Goal: Task Accomplishment & Management: Manage account settings

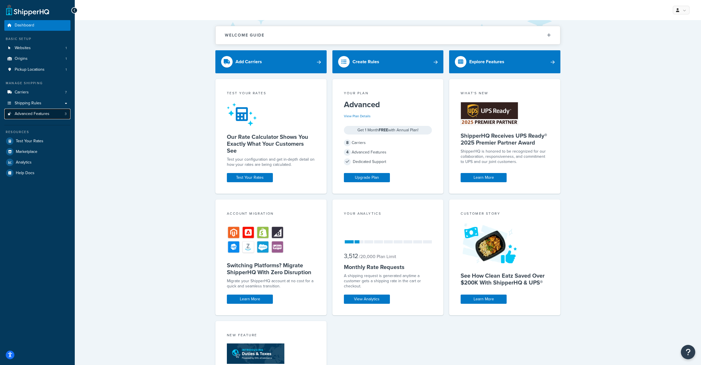
click at [34, 113] on span "Advanced Features" at bounding box center [32, 114] width 35 height 5
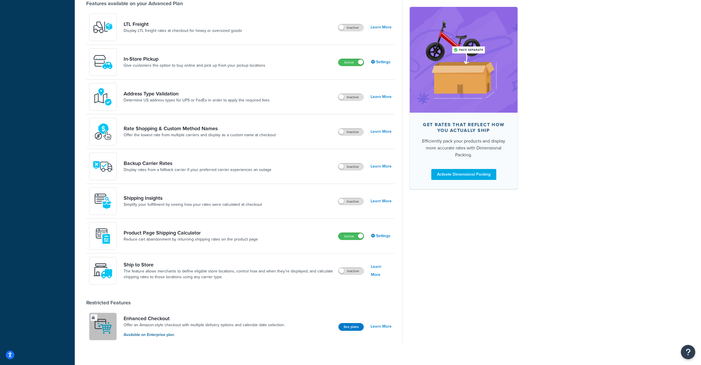
scroll to position [226, 0]
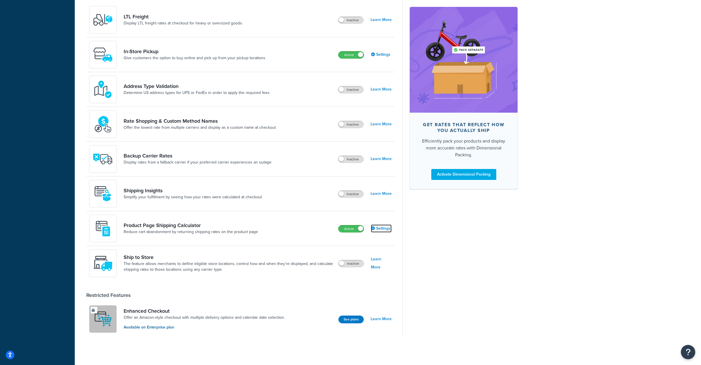
click at [390, 229] on link "Settings" at bounding box center [381, 229] width 21 height 8
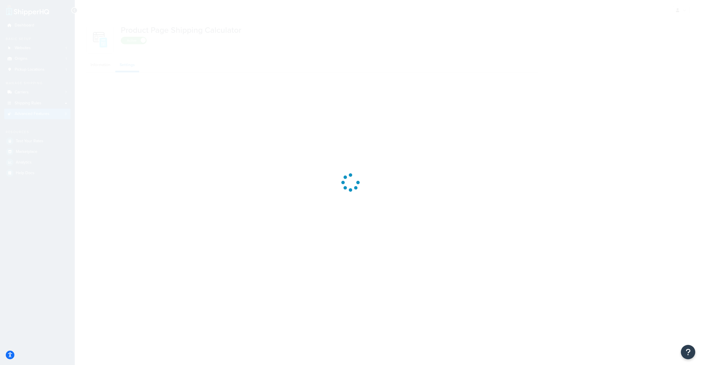
select select "US"
select select "false"
select select "31"
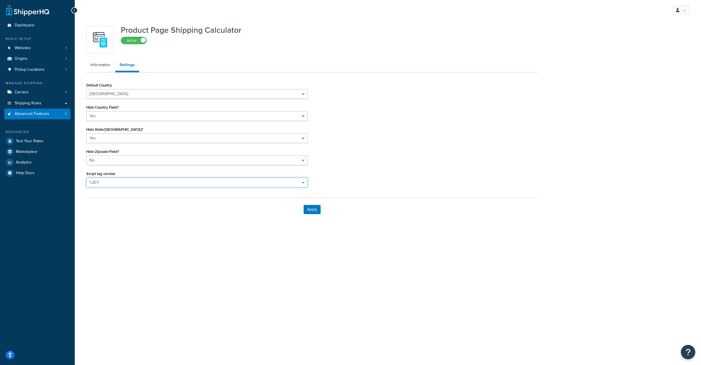
click at [263, 182] on select "Please select a script tag 1.18.1 1.20.1" at bounding box center [196, 183] width 221 height 10
click at [86, 178] on select "Please select a script tag 1.18.1 1.20.1" at bounding box center [196, 183] width 221 height 10
click at [139, 39] on label "Active" at bounding box center [133, 40] width 25 height 7
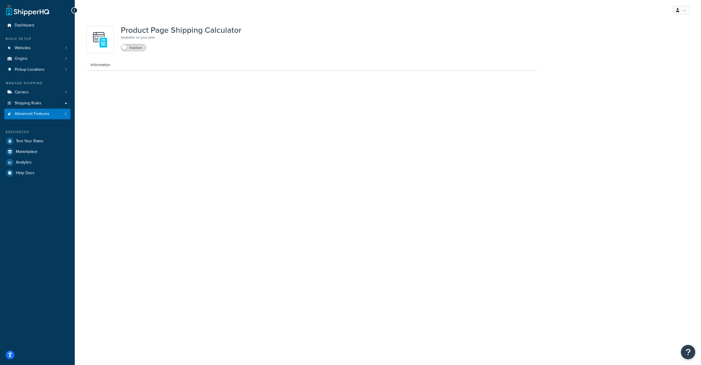
click at [140, 41] on div "Product Page Shipping Calculator Available on your plan Inactive" at bounding box center [181, 40] width 121 height 28
click at [137, 45] on label "Inactive" at bounding box center [133, 47] width 25 height 7
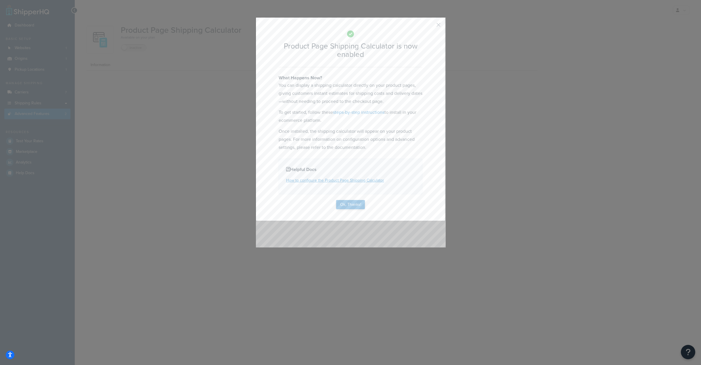
select select "US"
select select "false"
select select "31"
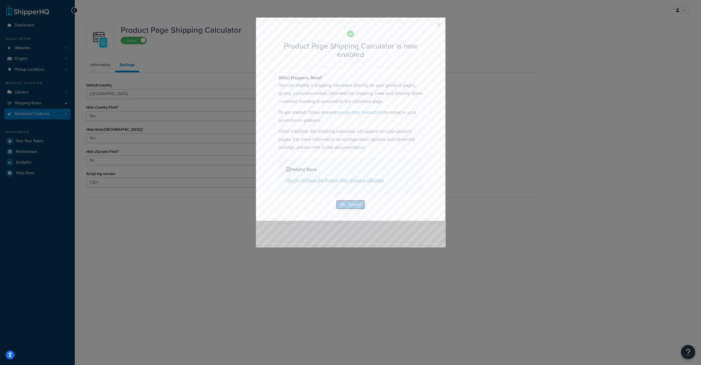
click at [360, 205] on button "Ok, Thanks!" at bounding box center [350, 204] width 29 height 9
